Goal: Complete application form

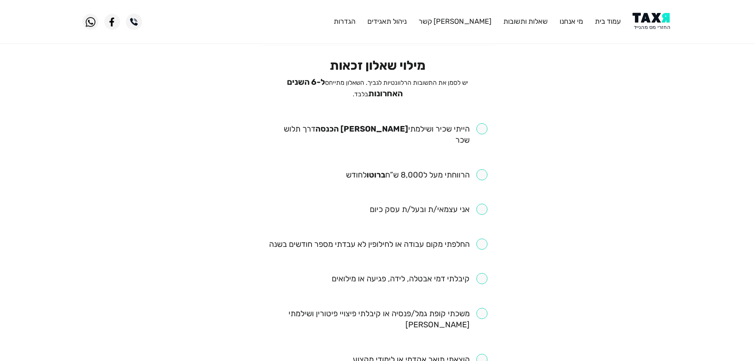
scroll to position [40, 0]
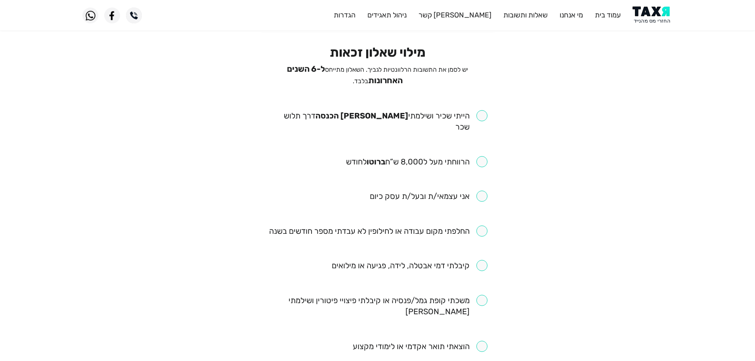
click at [482, 113] on input "checkbox" at bounding box center [378, 121] width 220 height 22
checkbox input "true"
click at [482, 156] on input "checkbox" at bounding box center [417, 161] width 142 height 11
checkbox input "true"
click at [486, 226] on input "checkbox" at bounding box center [378, 231] width 218 height 11
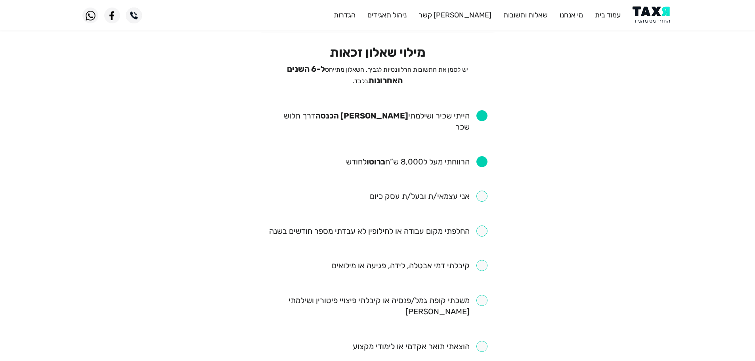
checkbox input "true"
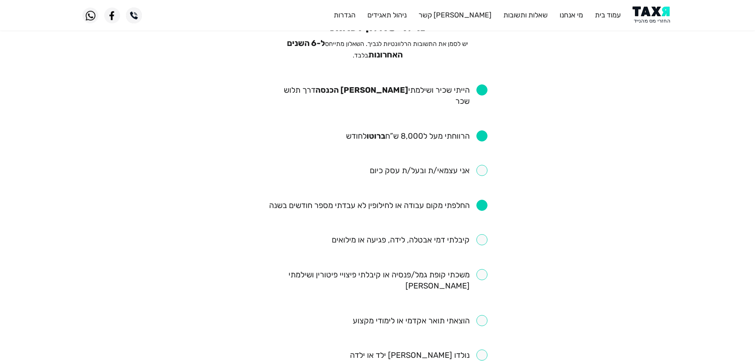
scroll to position [79, 0]
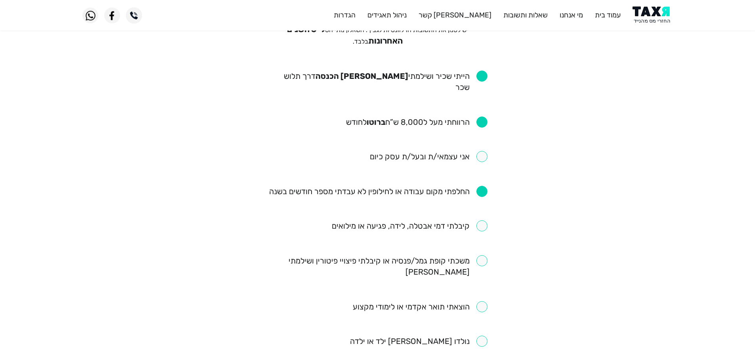
click at [484, 220] on input "checkbox" at bounding box center [410, 225] width 156 height 11
checkbox input "true"
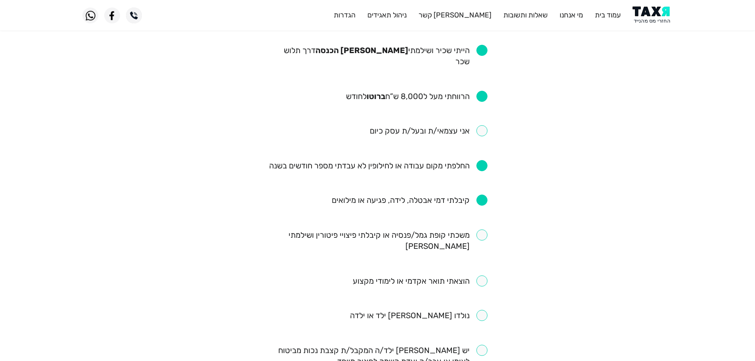
scroll to position [119, 0]
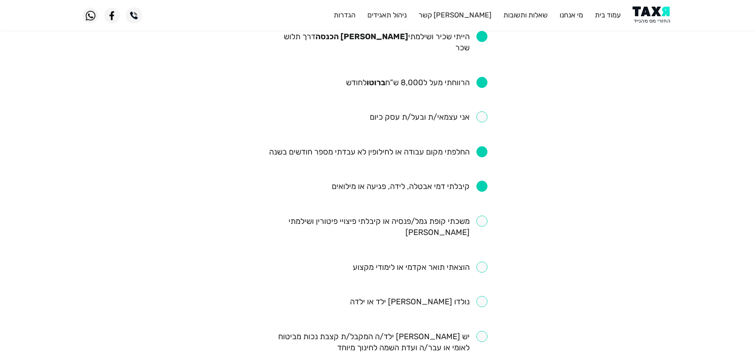
click at [482, 216] on input "checkbox" at bounding box center [378, 227] width 220 height 22
checkbox input "true"
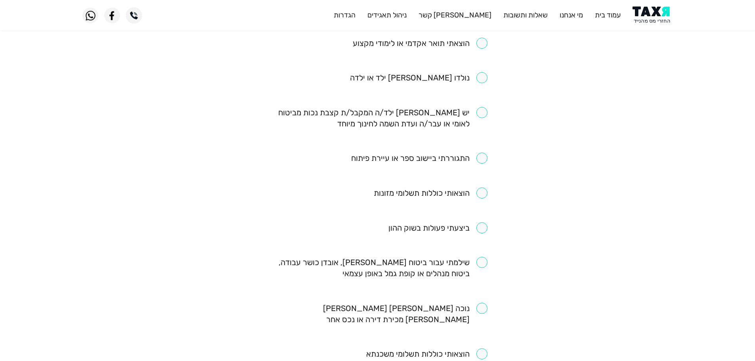
scroll to position [357, 0]
